Goal: Find specific page/section: Find specific page/section

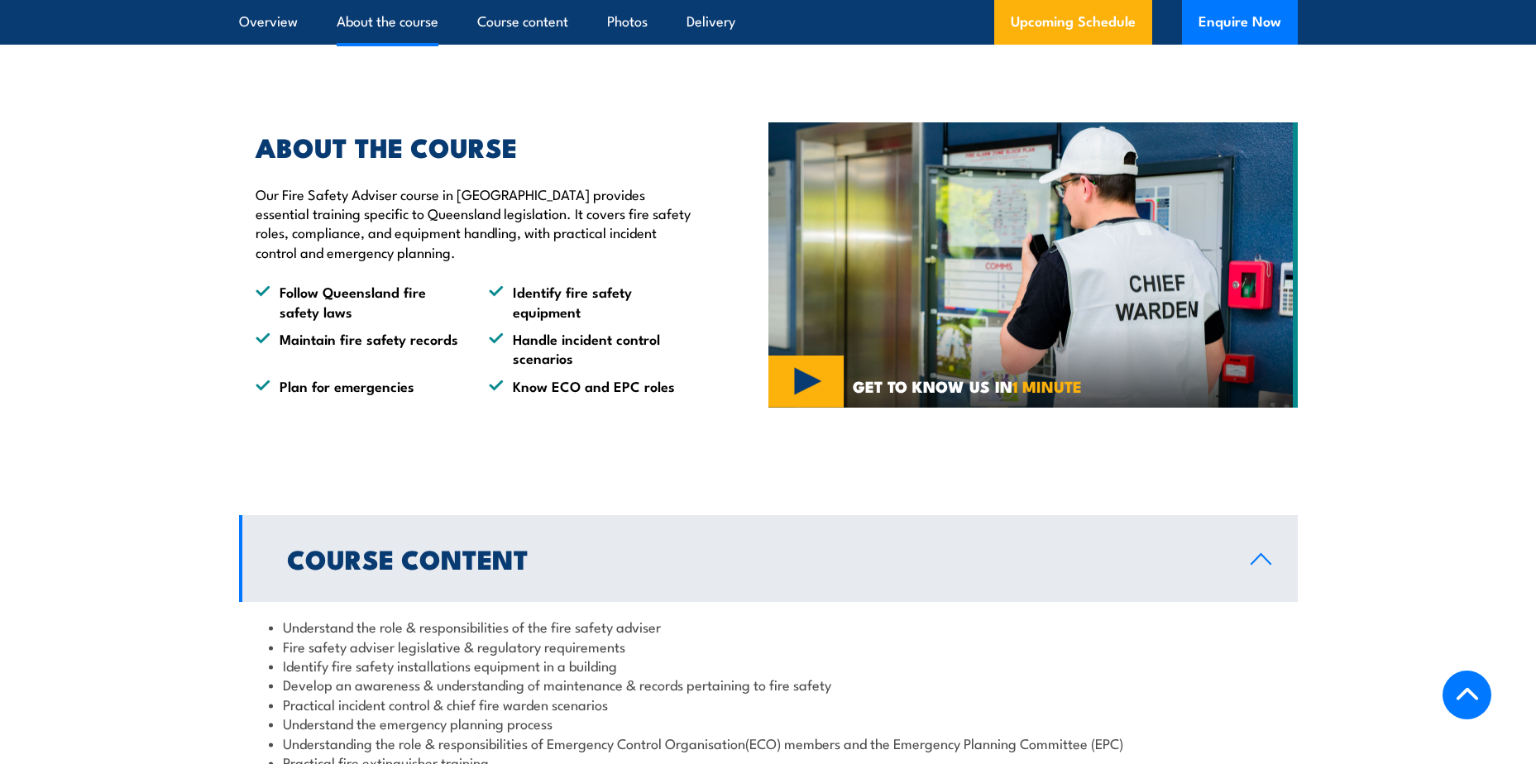
scroll to position [165, 0]
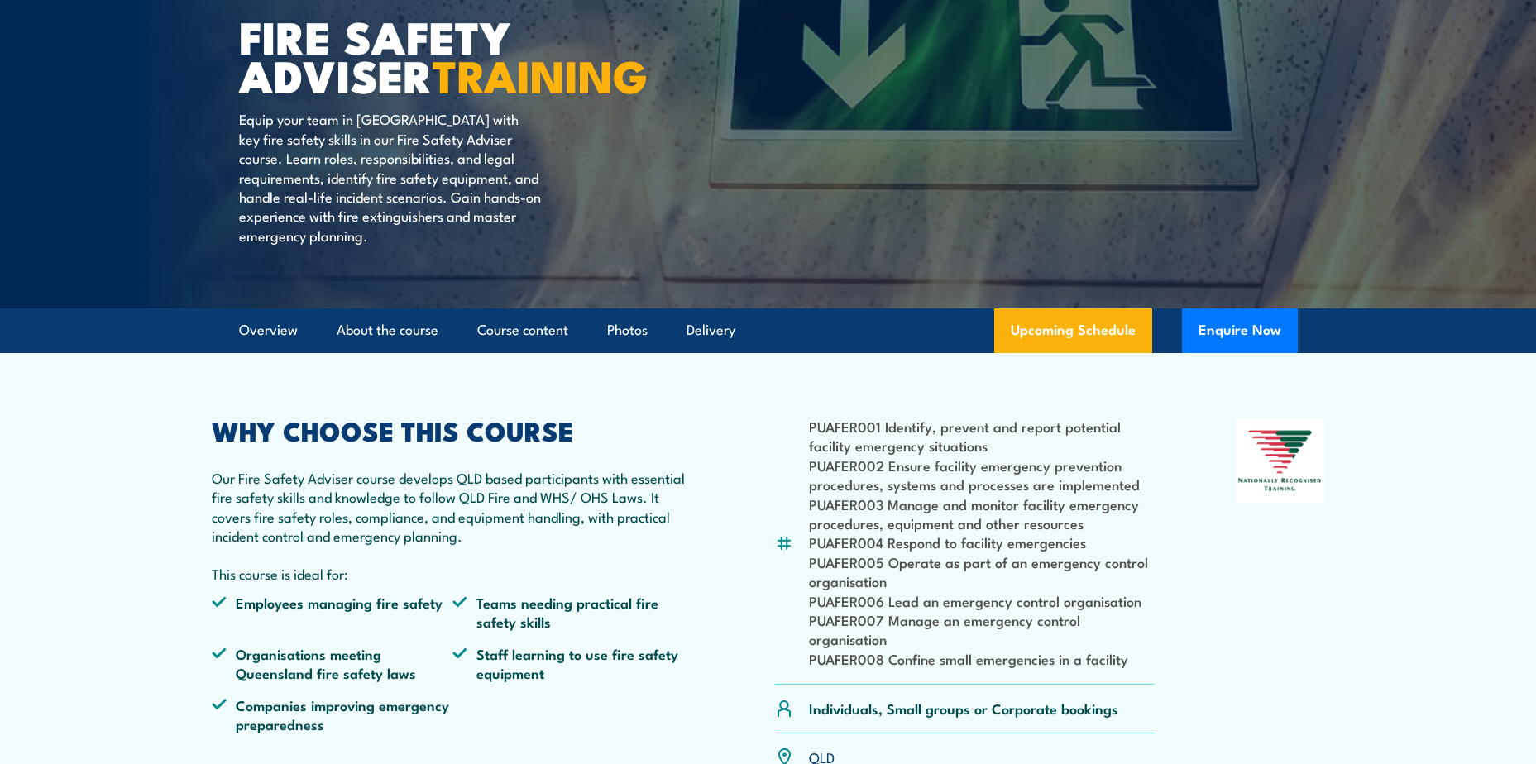
click at [1051, 353] on link "Upcoming Schedule" at bounding box center [1073, 331] width 158 height 45
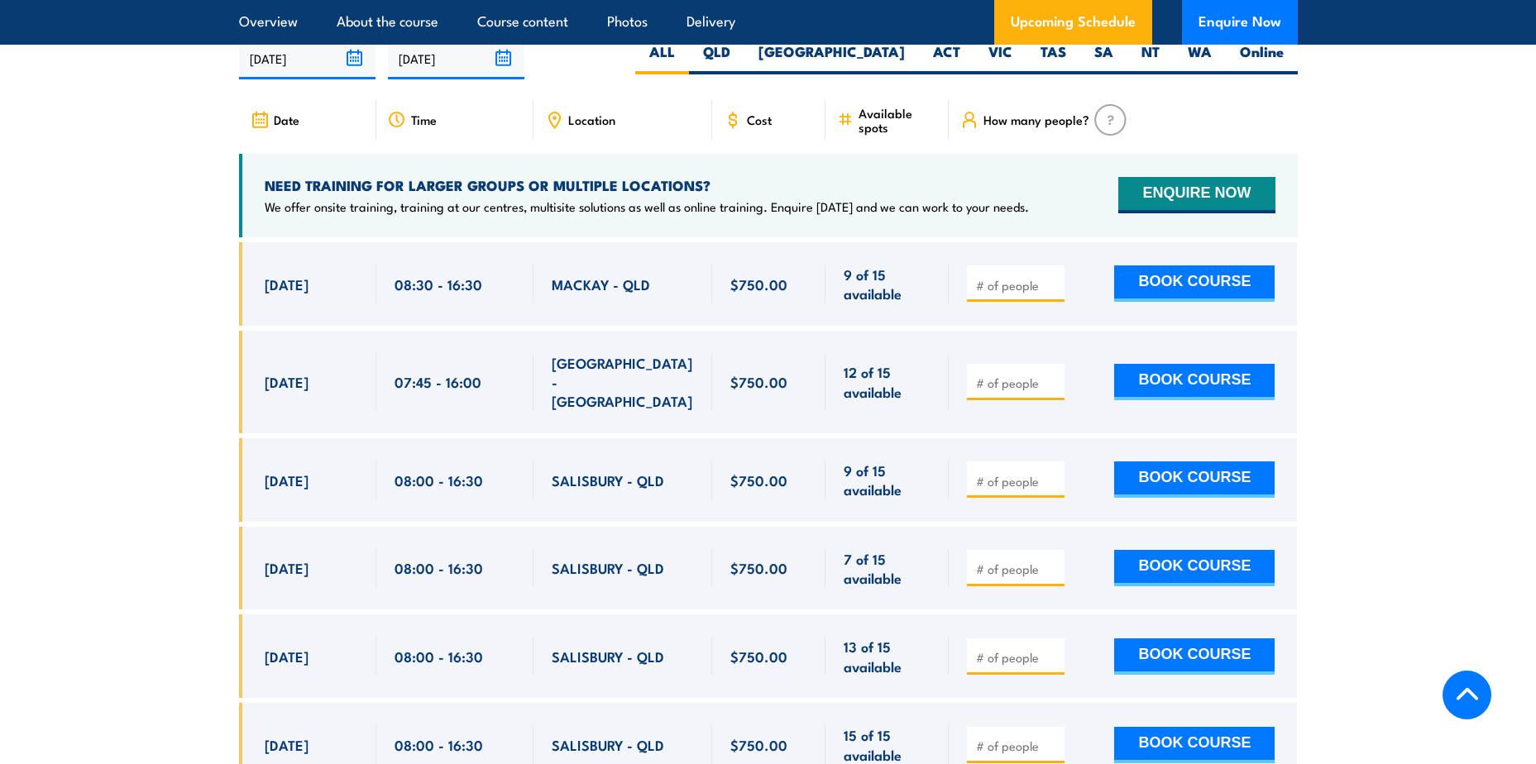
click at [600, 125] on span "Location" at bounding box center [591, 120] width 47 height 14
click at [550, 129] on icon at bounding box center [554, 120] width 18 height 18
click at [566, 136] on div "Location" at bounding box center [623, 120] width 179 height 40
click at [745, 69] on label "QLD" at bounding box center [716, 58] width 55 height 32
click at [741, 53] on input "QLD" at bounding box center [735, 47] width 11 height 11
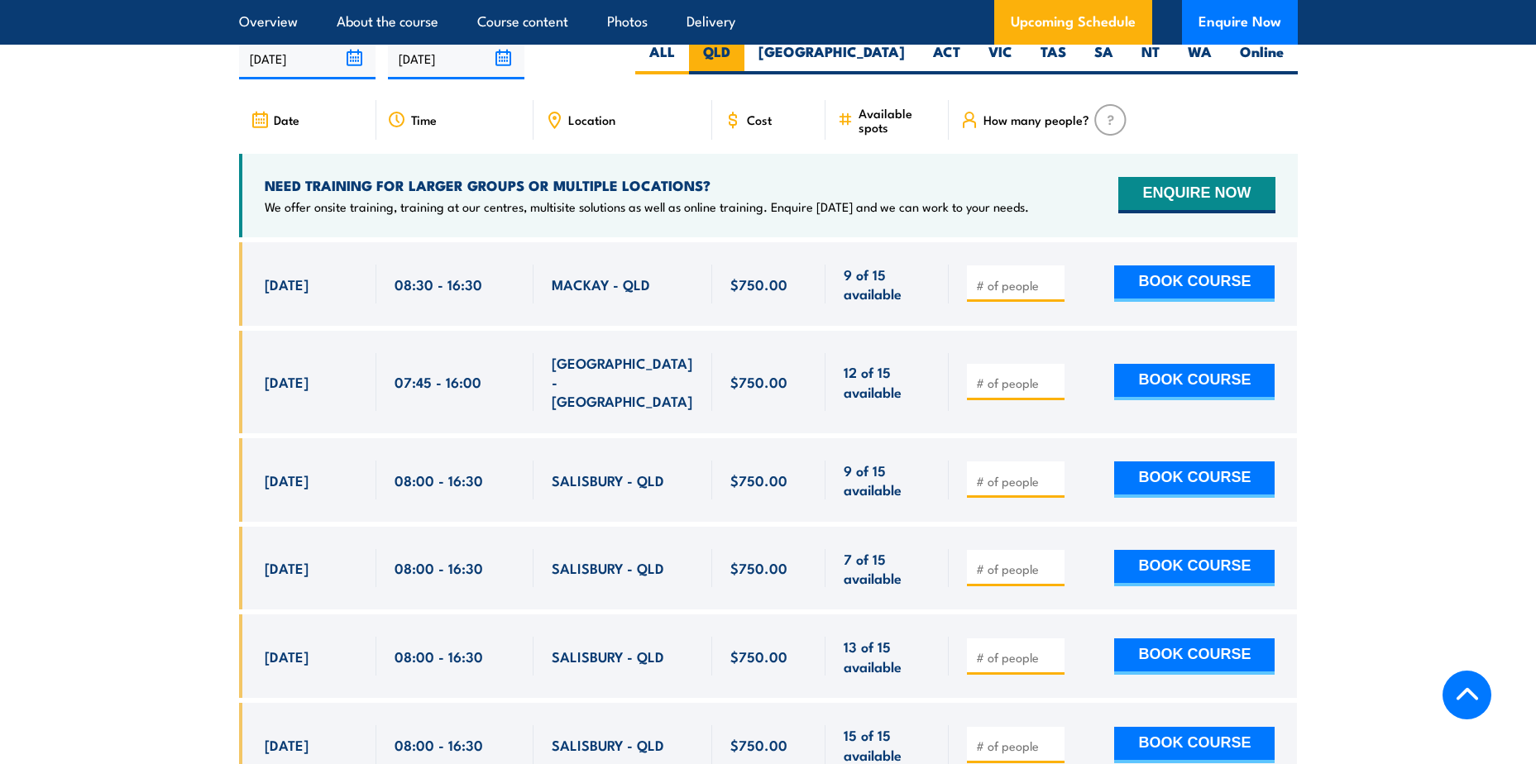
radio input "true"
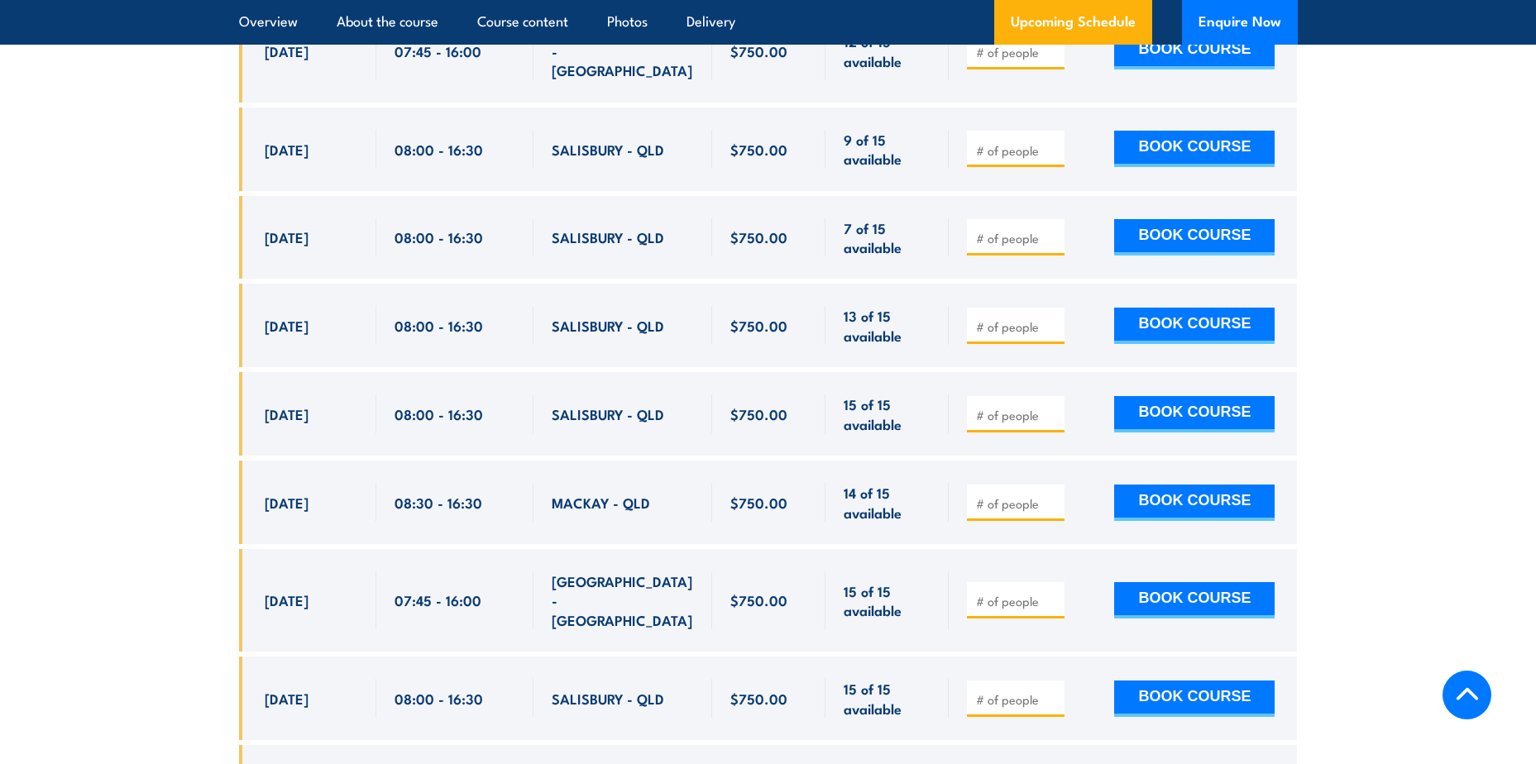
scroll to position [3203, 0]
